Goal: Information Seeking & Learning: Learn about a topic

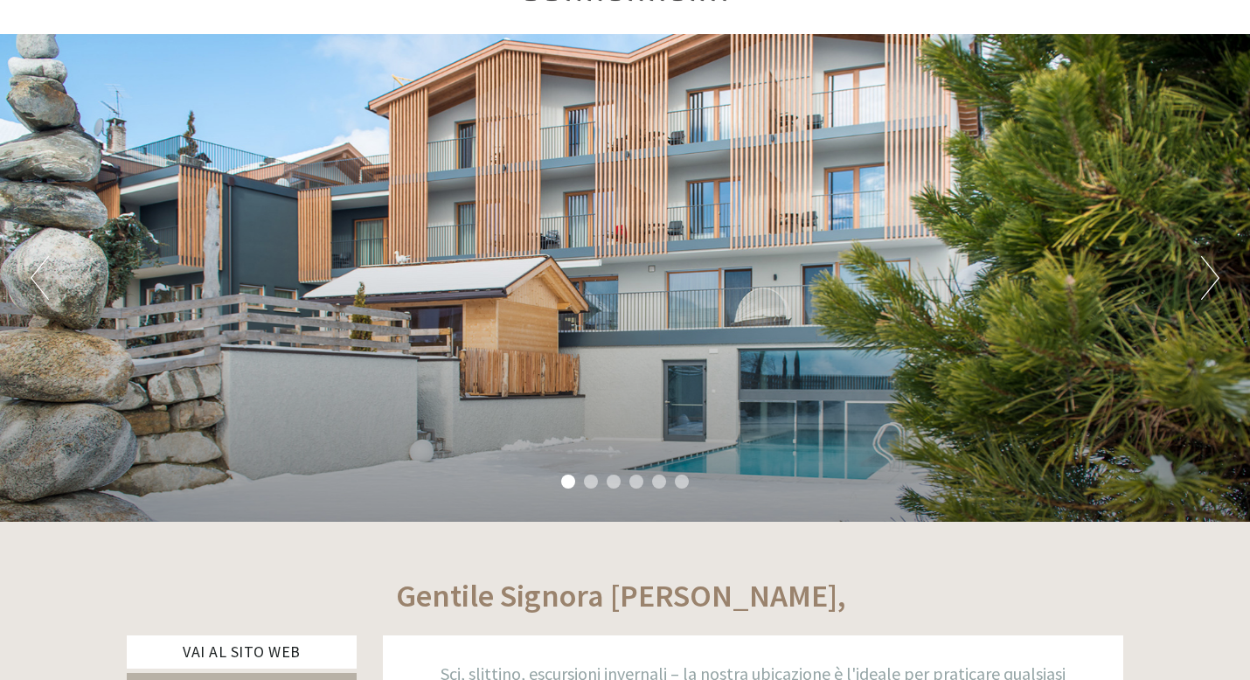
scroll to position [136, 0]
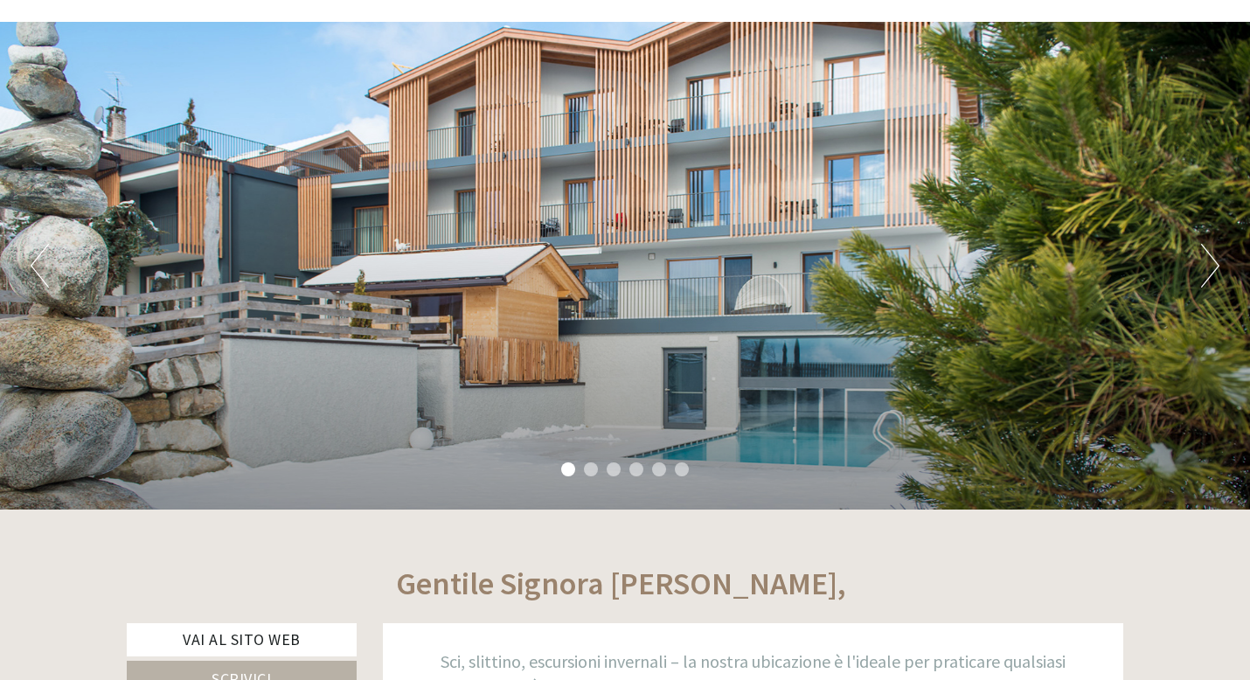
click at [738, 385] on div "Previous Next 1 2 3 4 5 6" at bounding box center [625, 266] width 1250 height 488
click at [1213, 276] on button "Next" at bounding box center [1210, 266] width 18 height 44
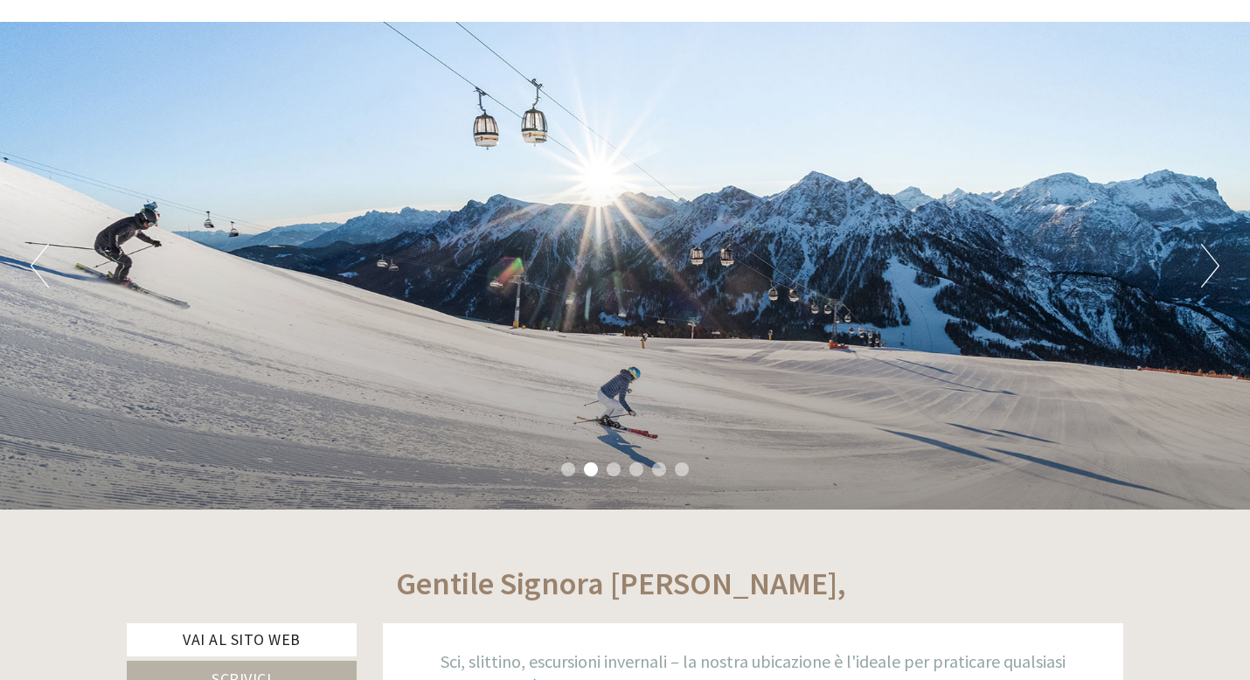
click at [1212, 277] on button "Next" at bounding box center [1210, 266] width 18 height 44
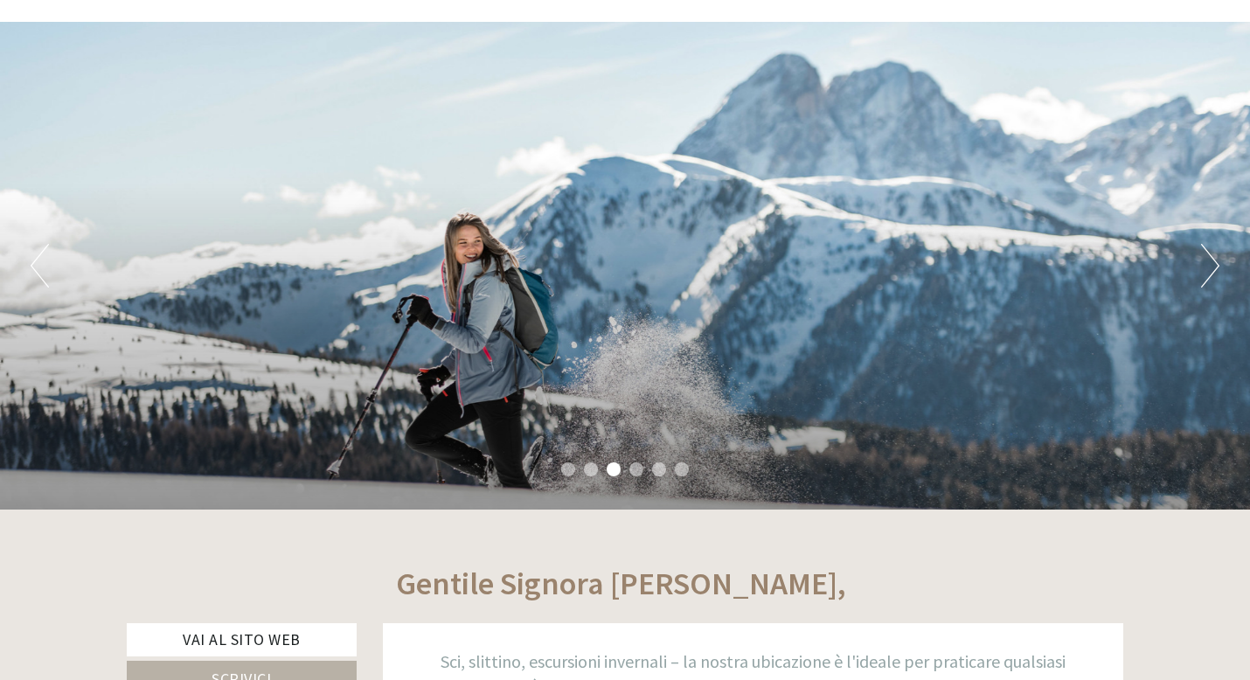
click at [1212, 278] on button "Next" at bounding box center [1210, 266] width 18 height 44
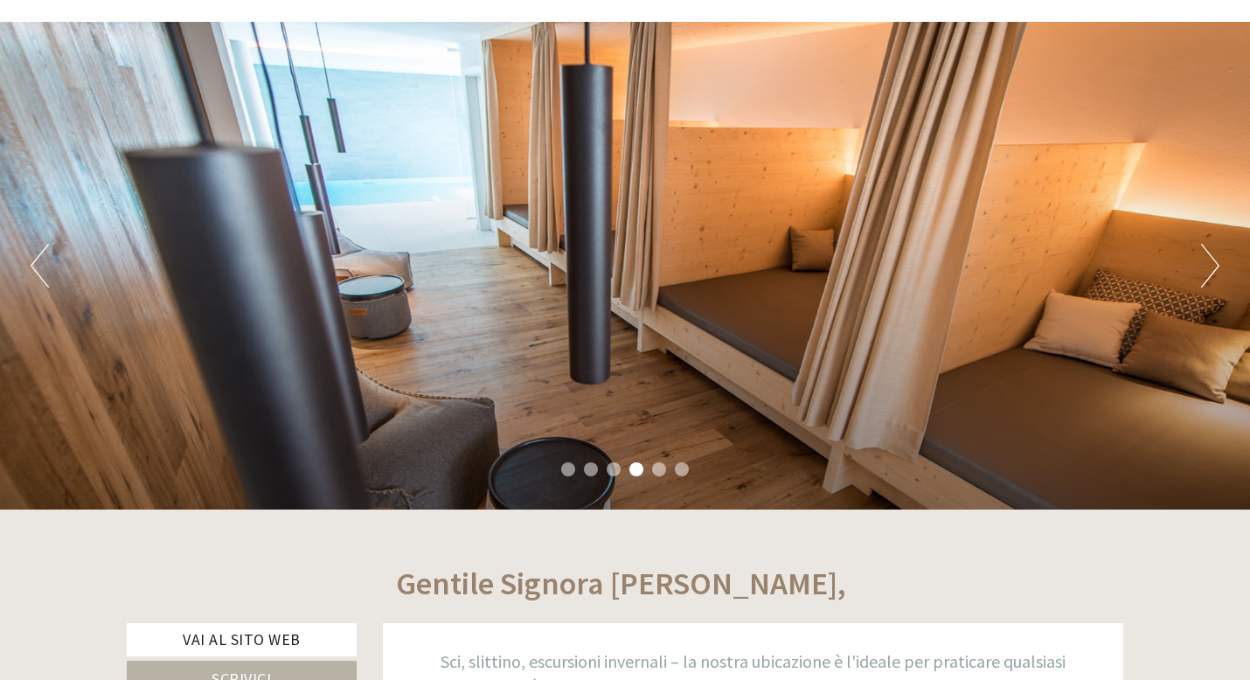
click at [1212, 278] on button "Next" at bounding box center [1210, 266] width 18 height 44
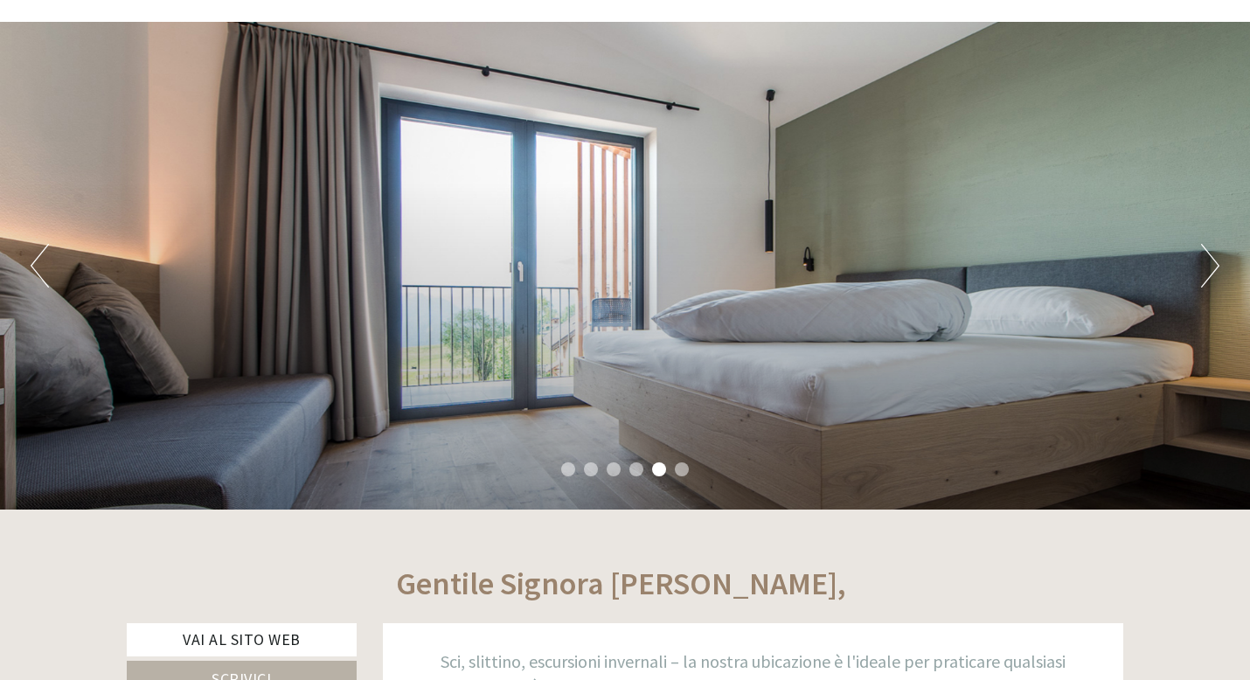
click at [1212, 277] on button "Next" at bounding box center [1210, 266] width 18 height 44
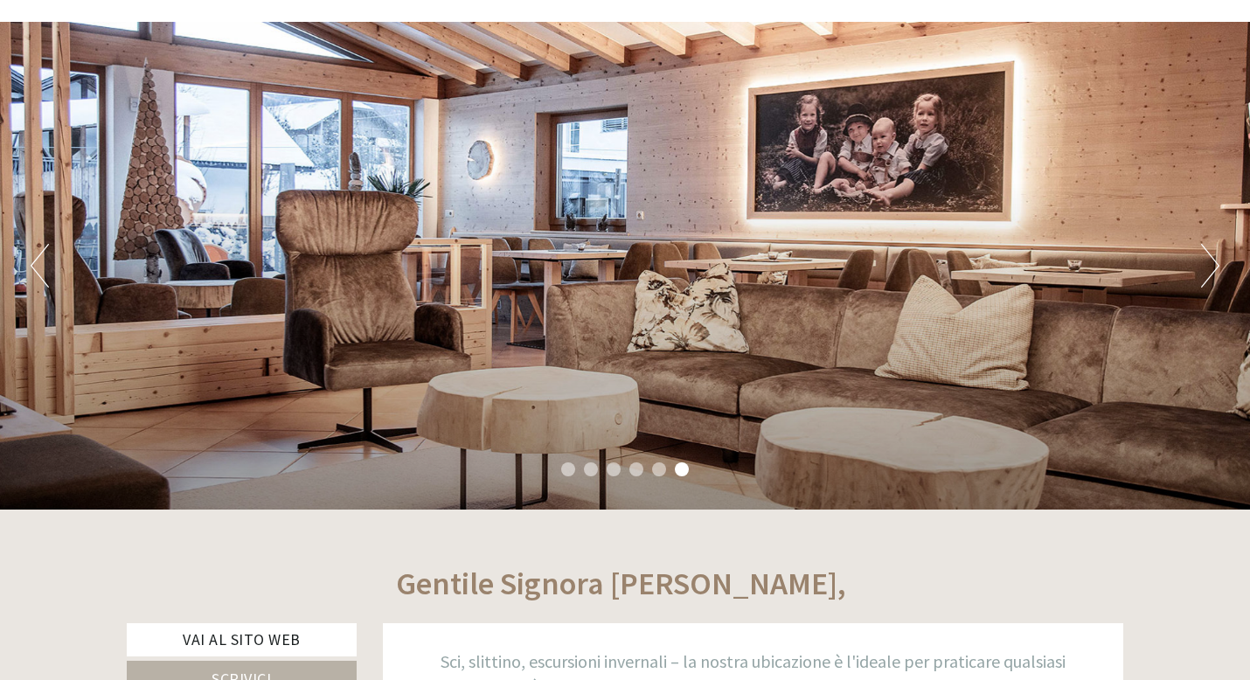
click at [1212, 279] on button "Next" at bounding box center [1210, 266] width 18 height 44
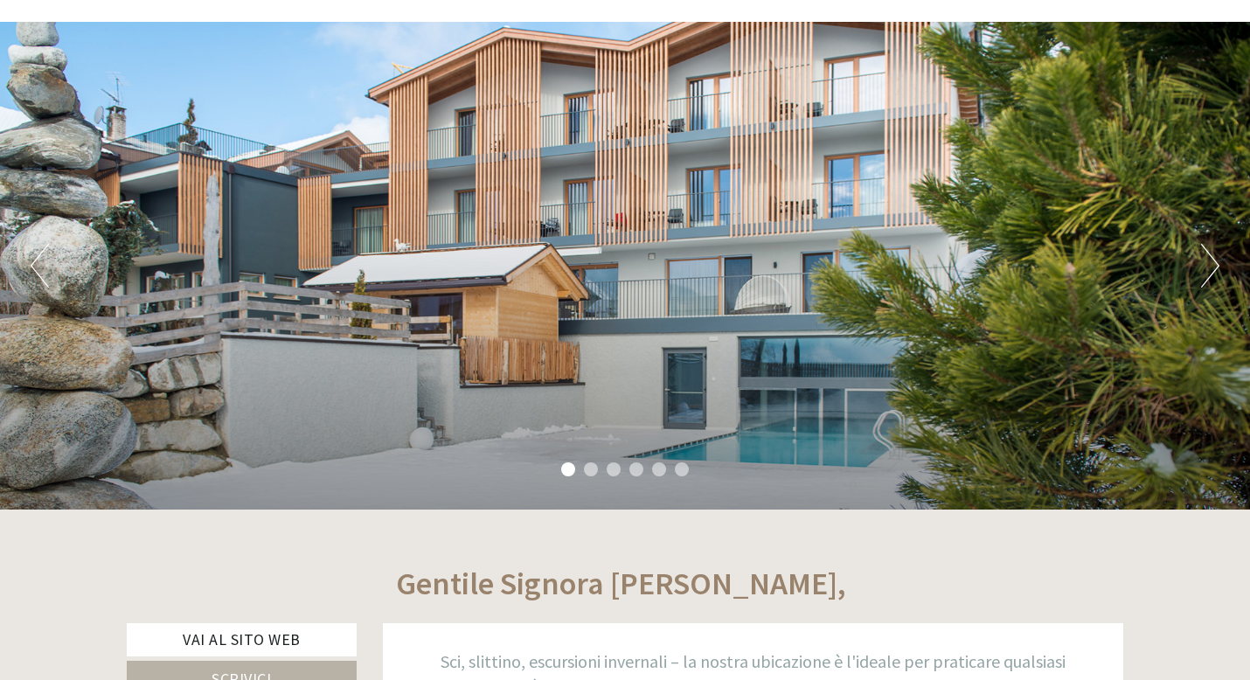
click at [1210, 281] on button "Next" at bounding box center [1210, 266] width 18 height 44
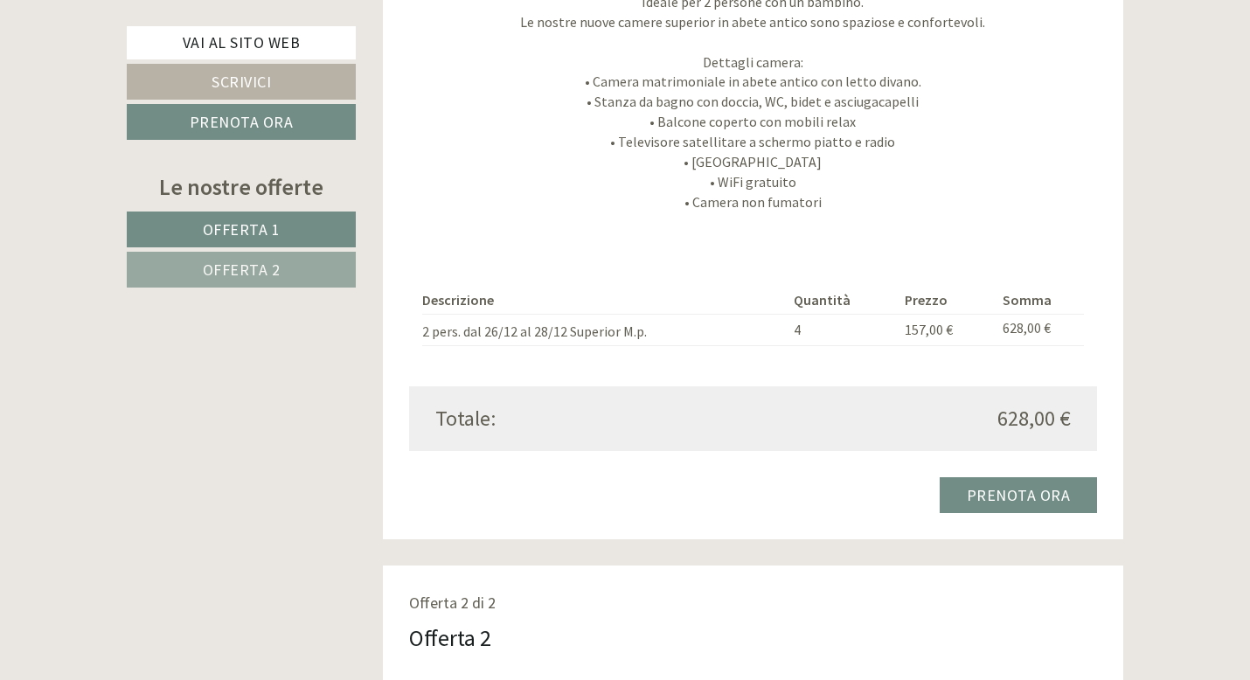
scroll to position [1706, 0]
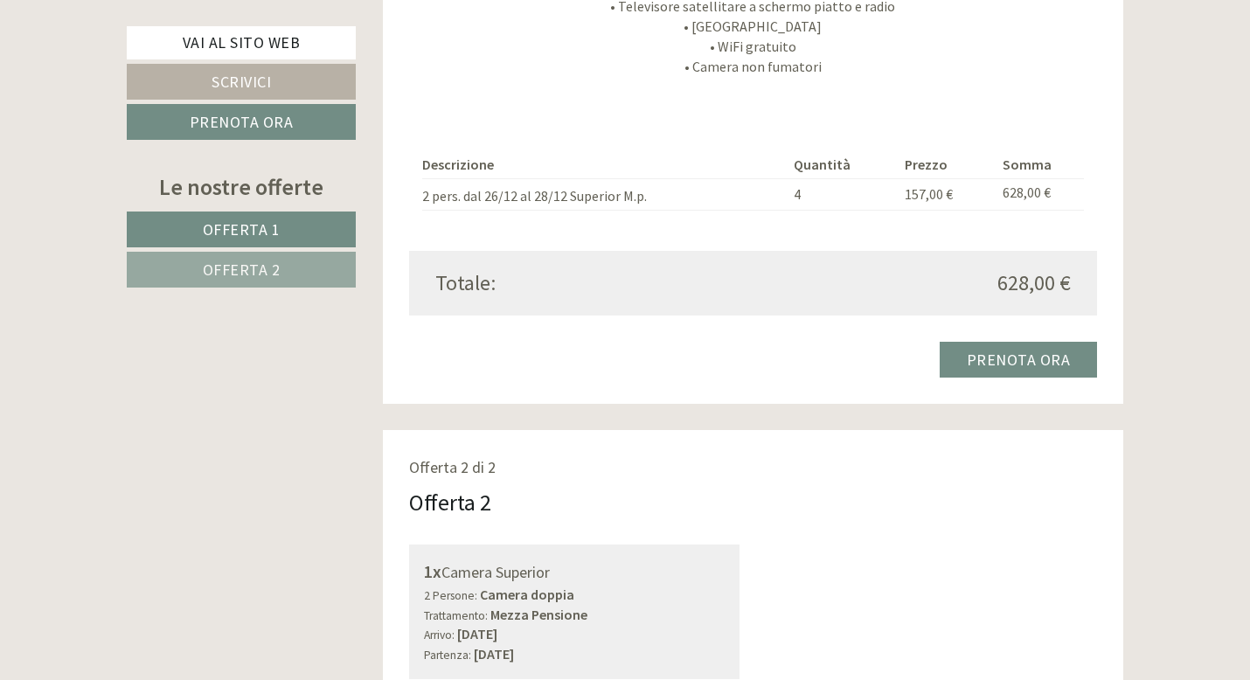
click at [228, 280] on link "Offerta 2" at bounding box center [241, 270] width 229 height 36
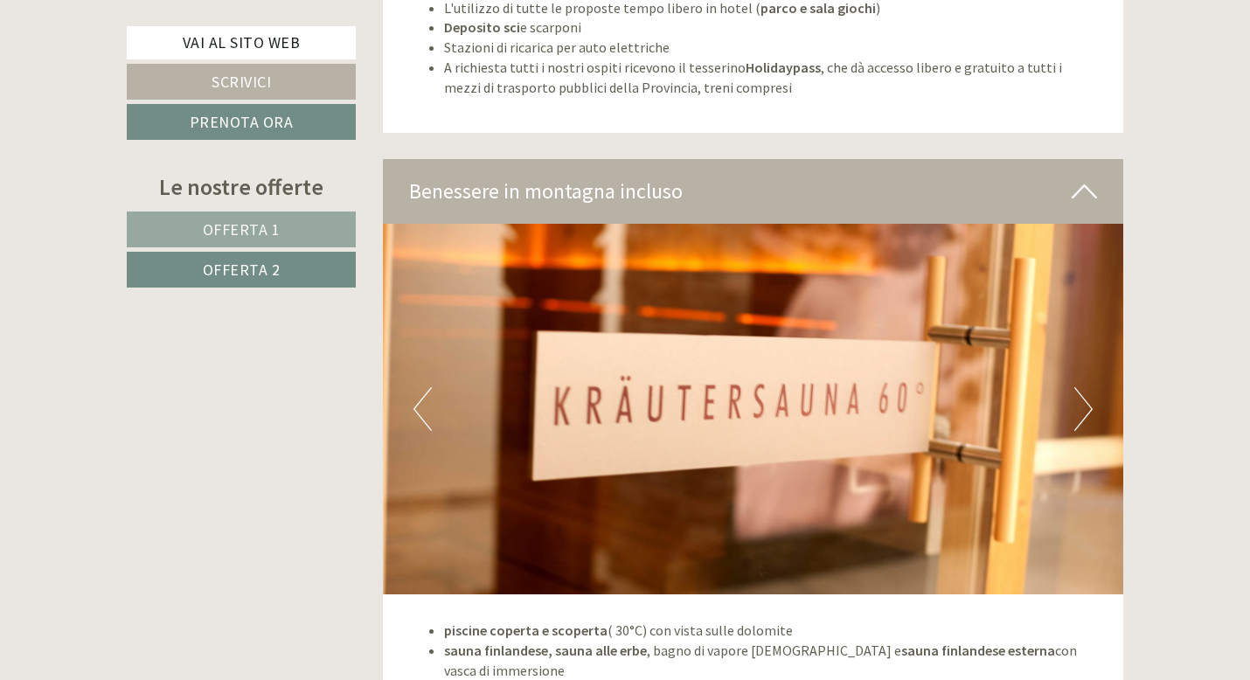
scroll to position [3861, 0]
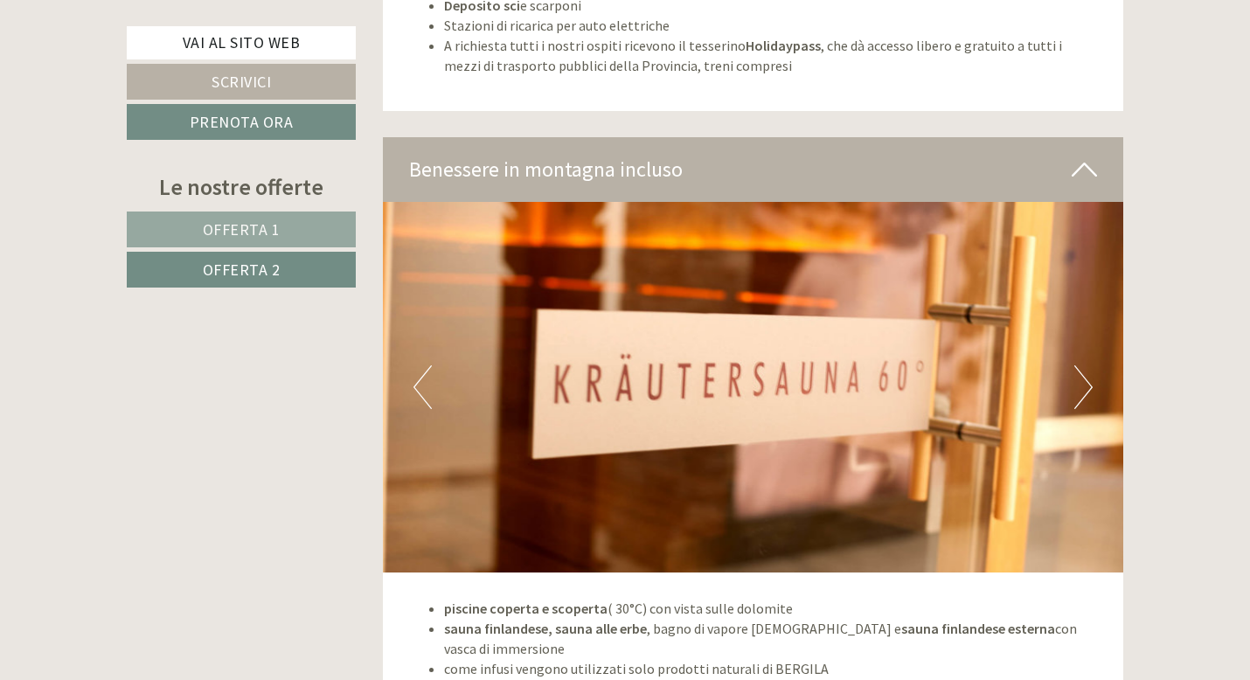
click at [1061, 362] on img at bounding box center [753, 387] width 741 height 371
click at [1076, 365] on button "Next" at bounding box center [1084, 387] width 18 height 44
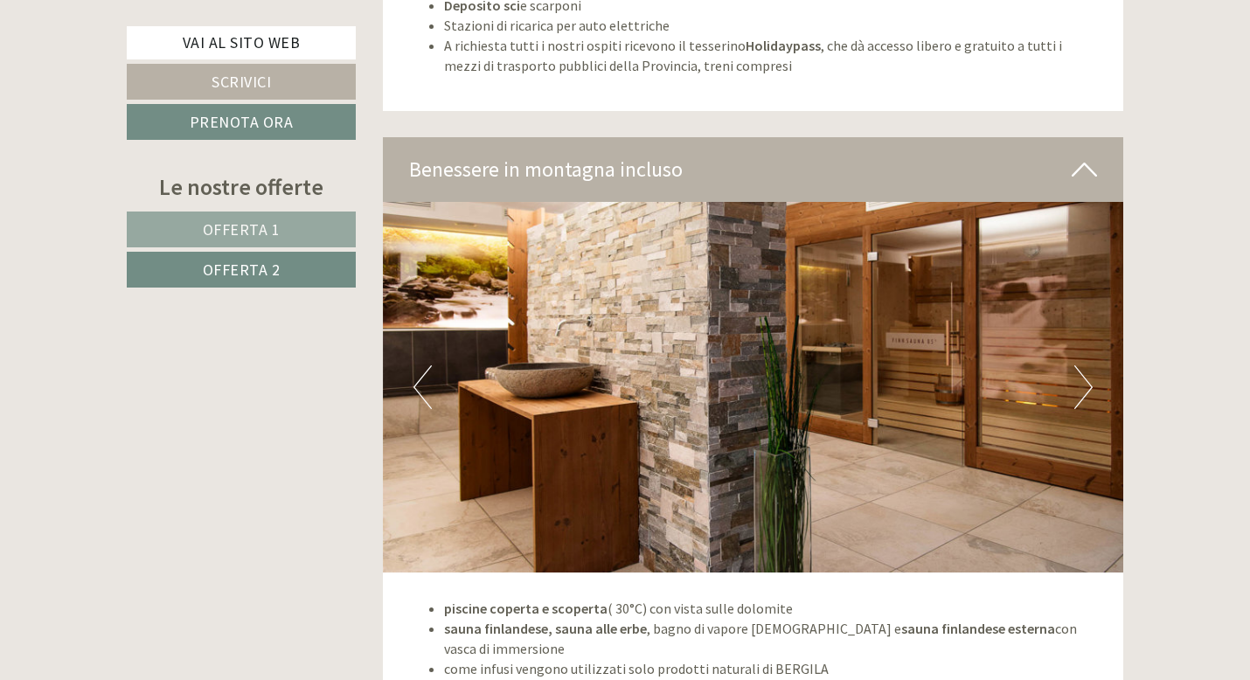
click at [1076, 365] on button "Next" at bounding box center [1084, 387] width 18 height 44
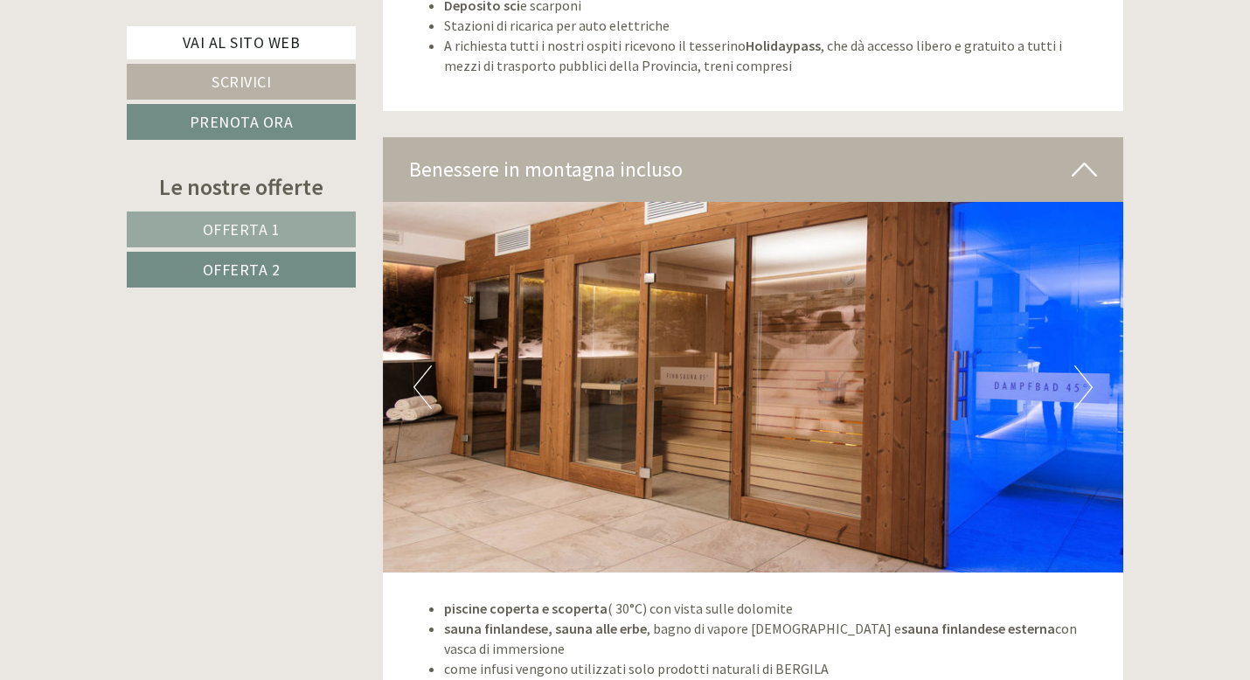
click at [1076, 365] on button "Next" at bounding box center [1084, 387] width 18 height 44
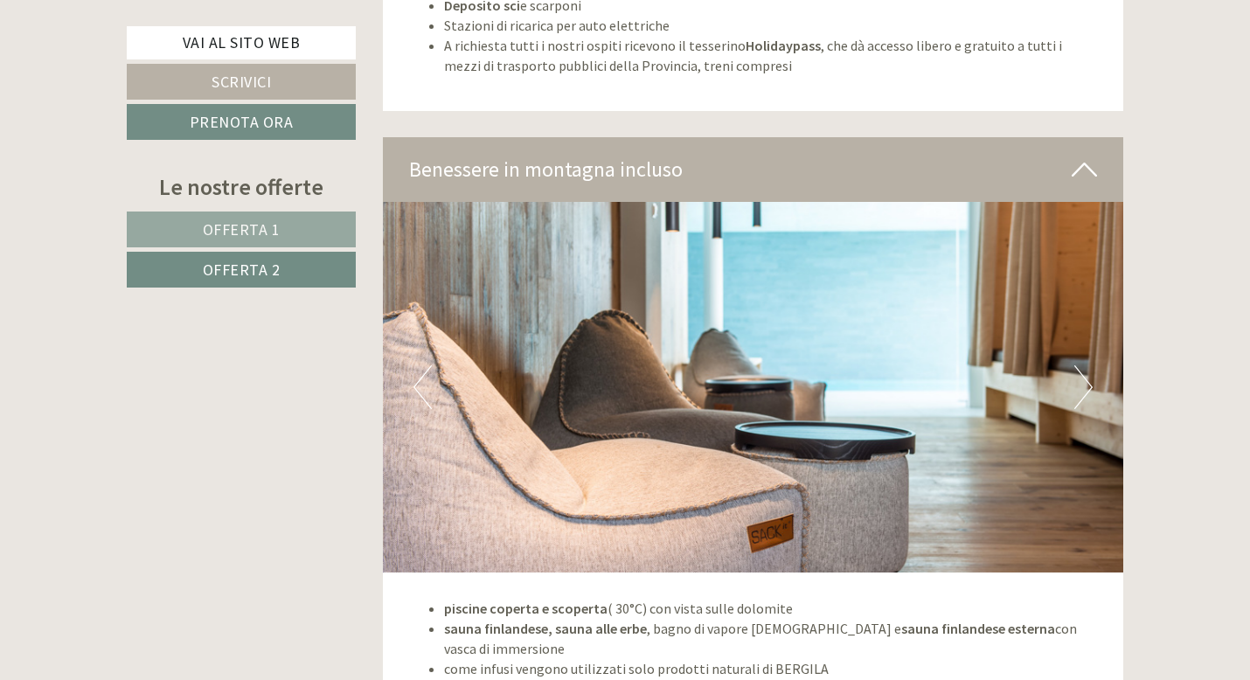
click at [1076, 365] on button "Next" at bounding box center [1084, 387] width 18 height 44
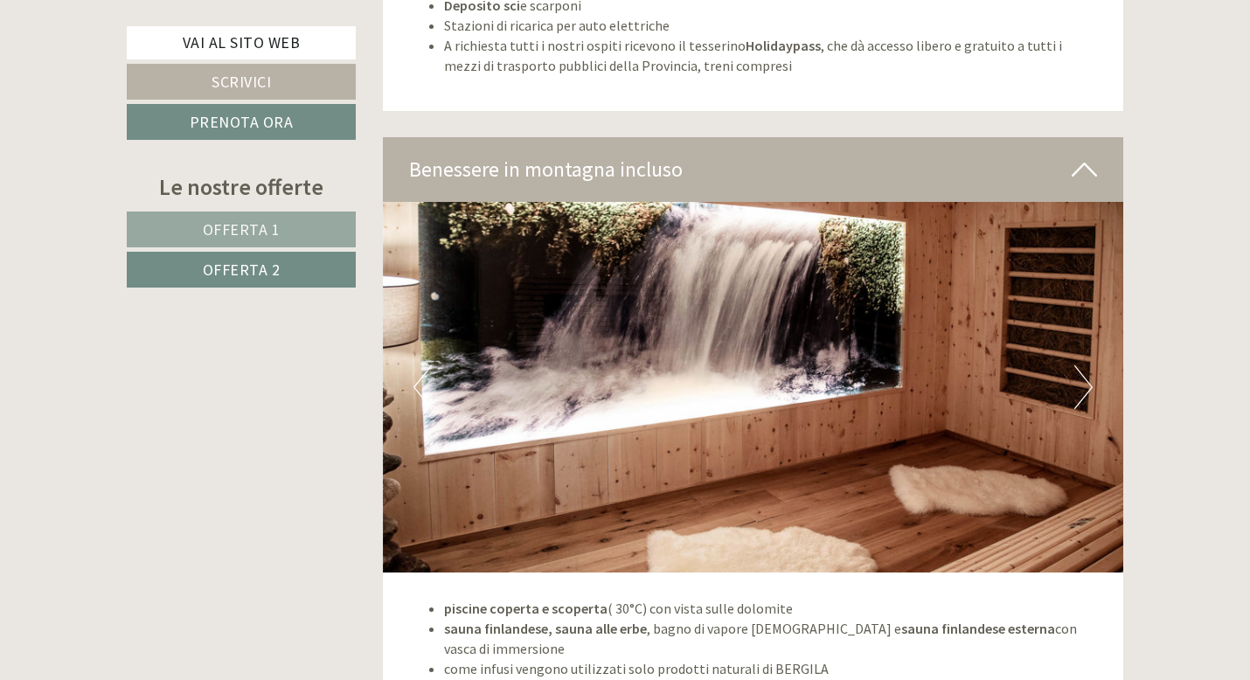
click at [1073, 361] on img at bounding box center [753, 387] width 741 height 371
click at [1080, 365] on button "Next" at bounding box center [1084, 387] width 18 height 44
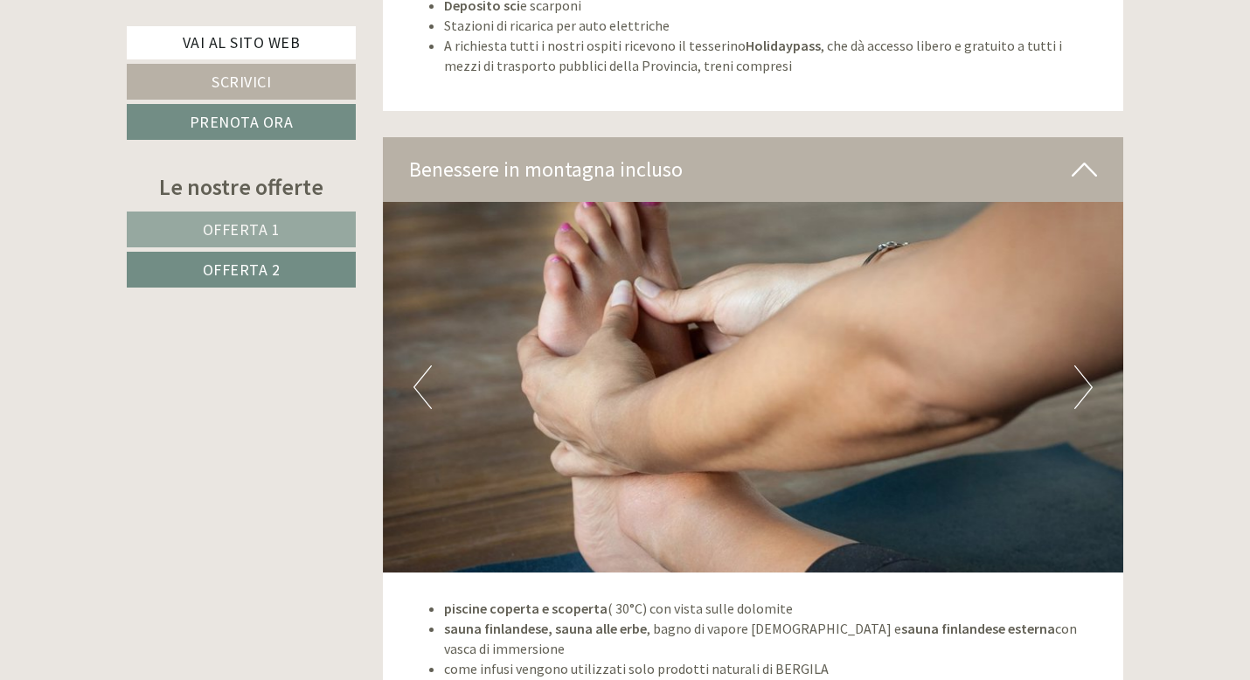
click at [1080, 365] on button "Next" at bounding box center [1084, 387] width 18 height 44
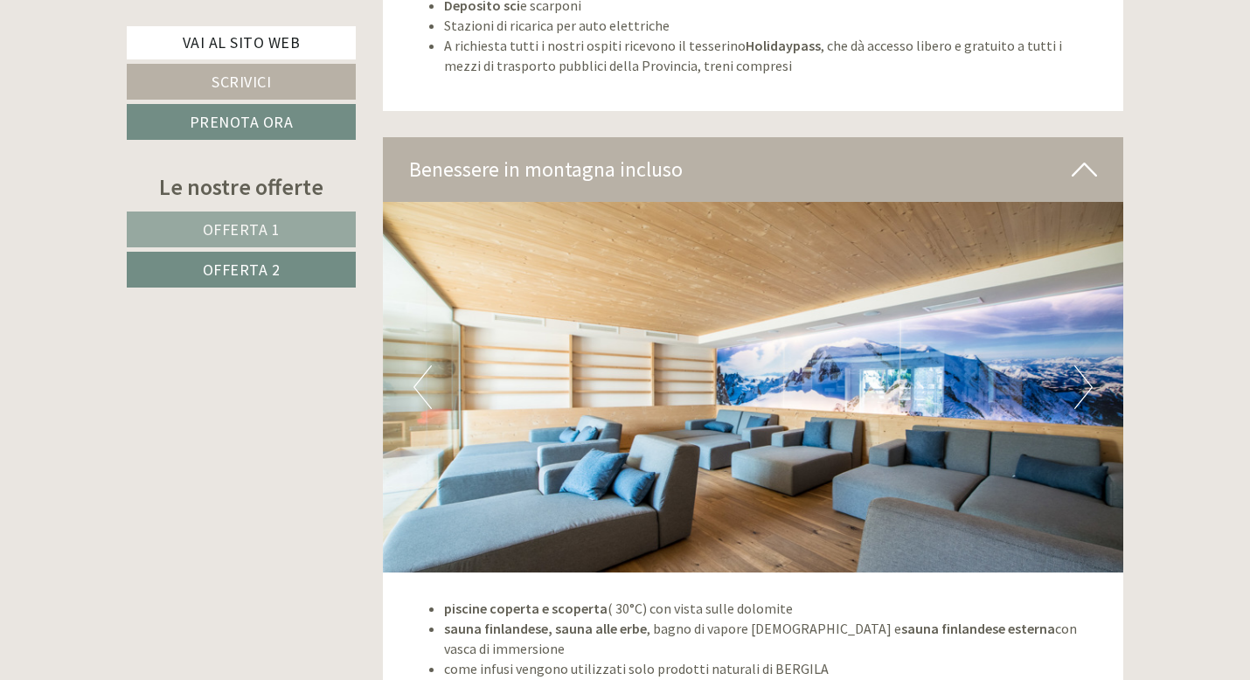
click at [1080, 365] on button "Next" at bounding box center [1084, 387] width 18 height 44
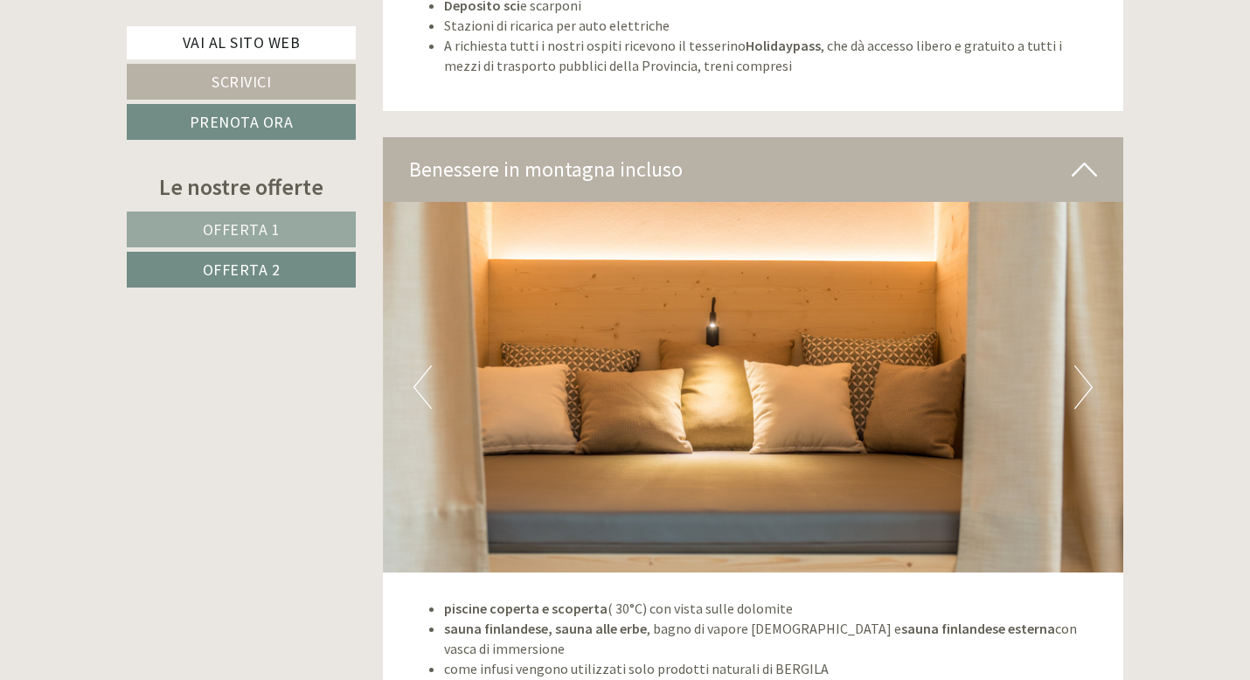
click at [1080, 365] on button "Next" at bounding box center [1084, 387] width 18 height 44
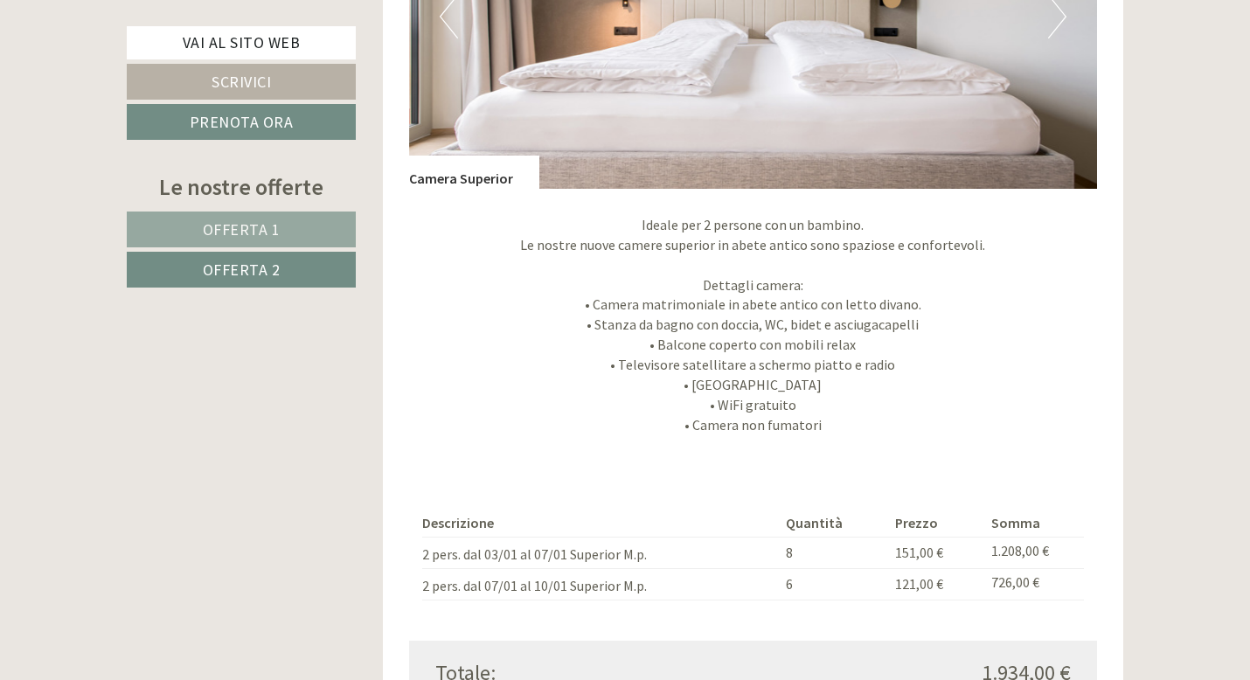
scroll to position [1411, 0]
